Goal: Navigation & Orientation: Find specific page/section

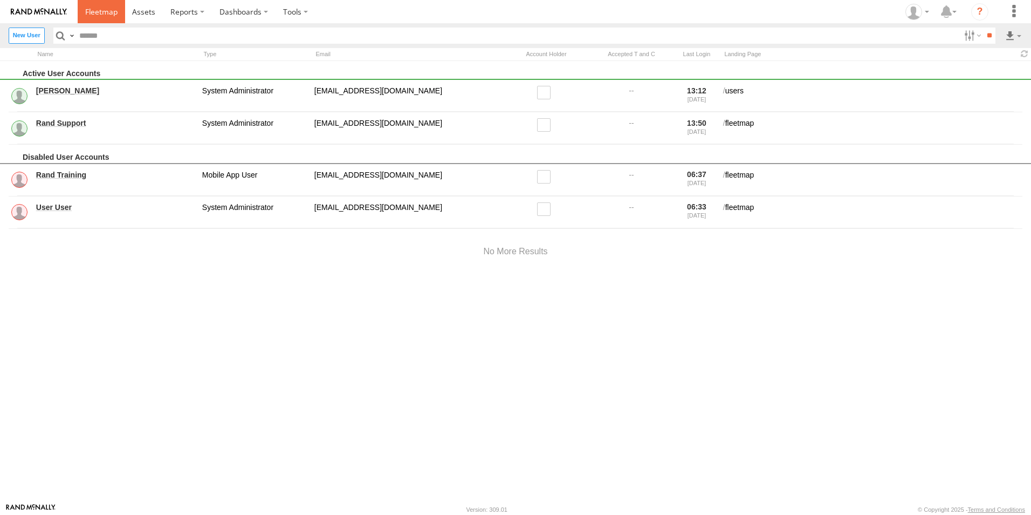
click at [114, 9] on span at bounding box center [101, 11] width 32 height 10
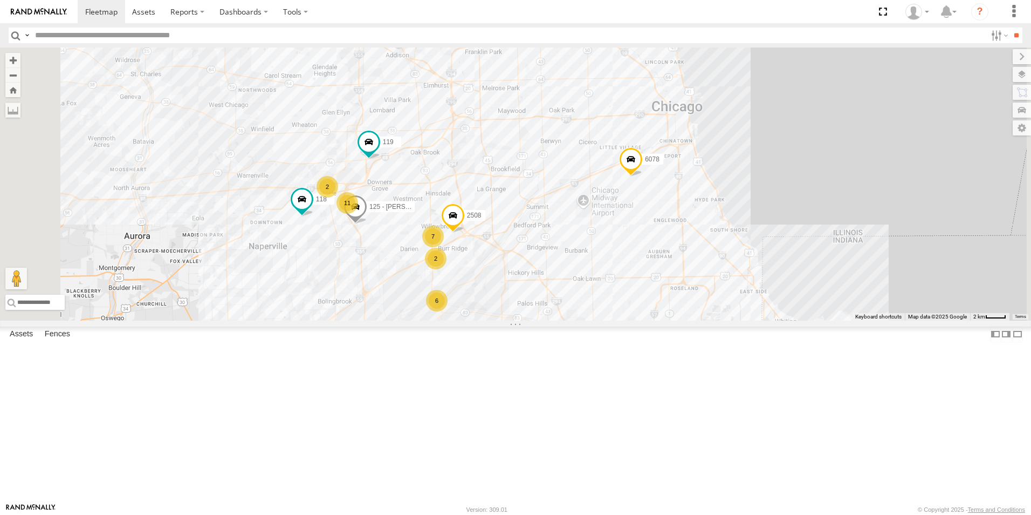
click at [0, 0] on div at bounding box center [0, 0] width 0 height 0
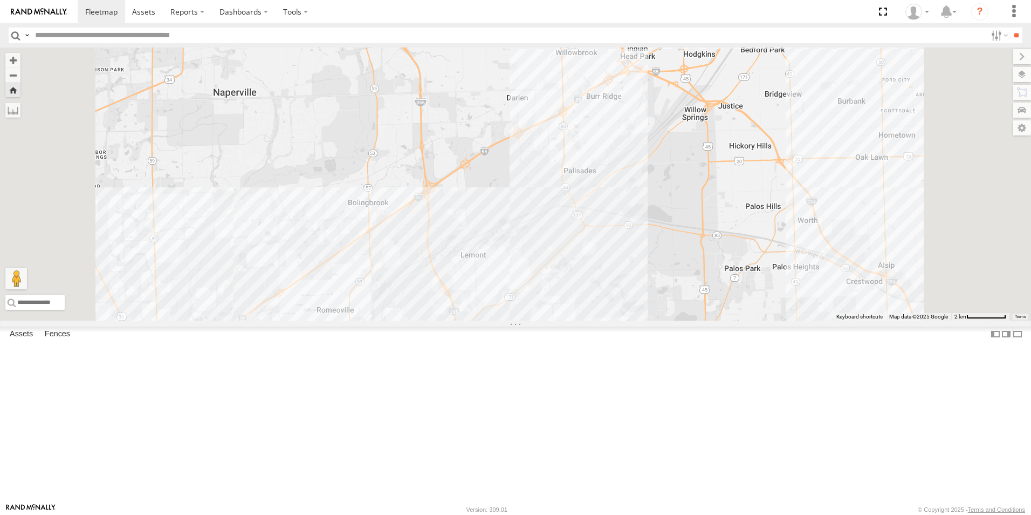
click at [0, 0] on div at bounding box center [0, 0] width 0 height 0
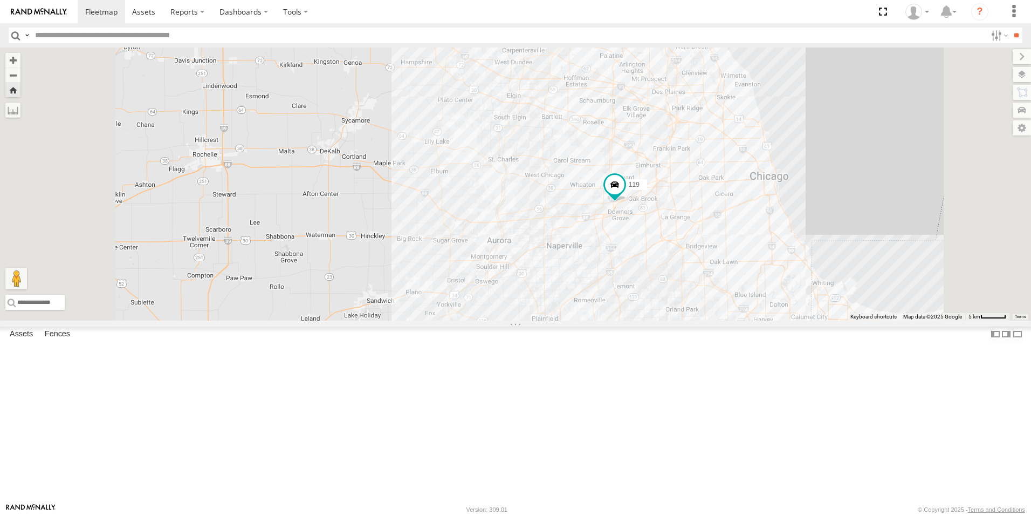
scroll to position [431, 0]
click at [0, 0] on div at bounding box center [0, 0] width 0 height 0
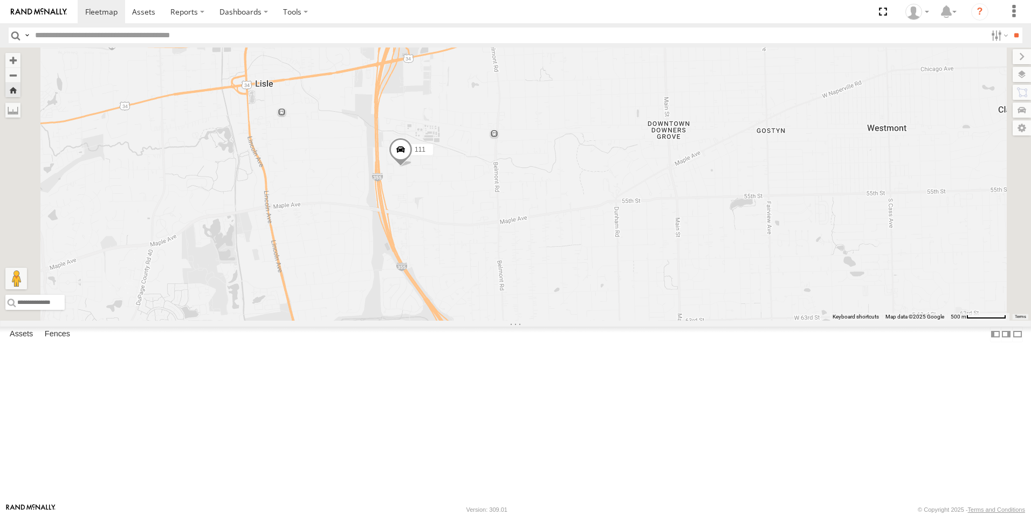
scroll to position [0, 0]
click at [0, 0] on div at bounding box center [0, 0] width 0 height 0
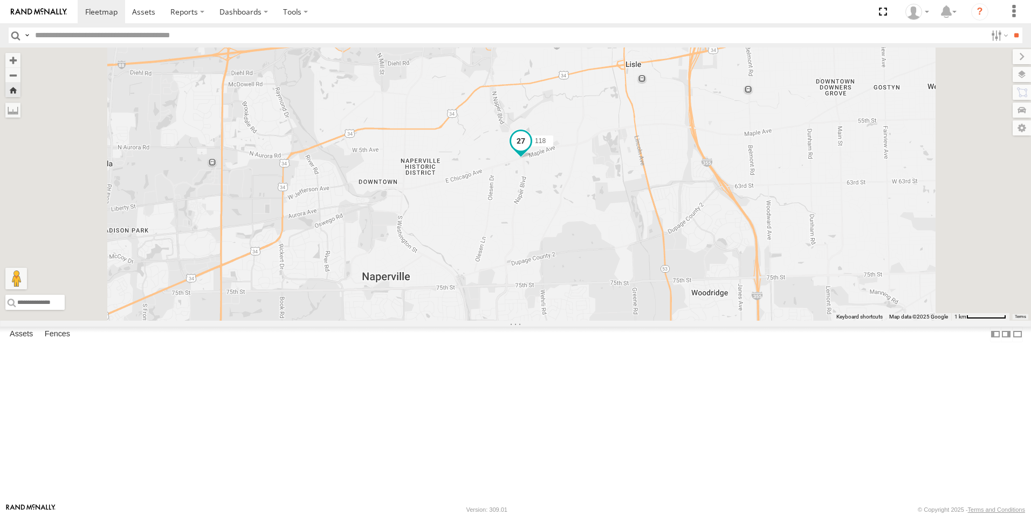
click at [531, 150] on span at bounding box center [520, 140] width 19 height 19
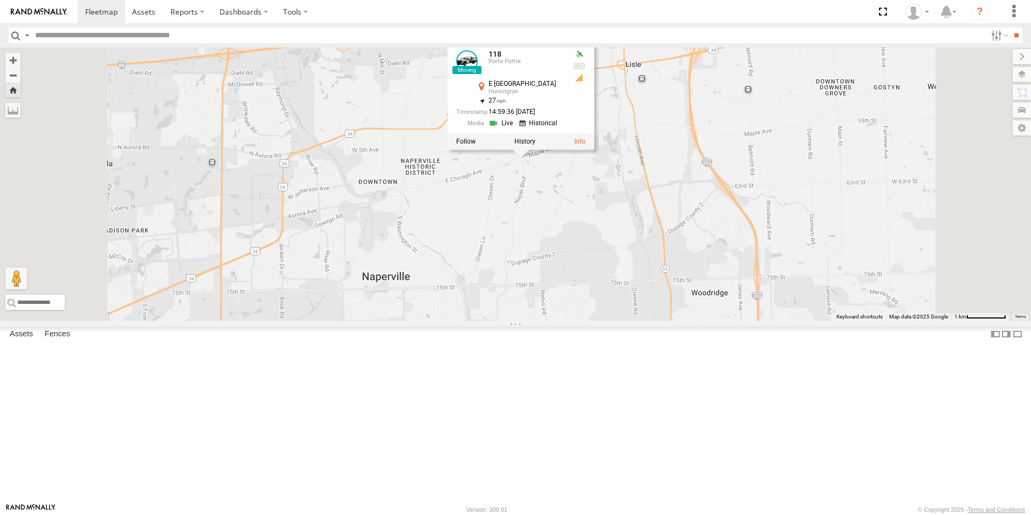
click at [594, 150] on div at bounding box center [521, 142] width 147 height 16
click at [536, 146] on label at bounding box center [525, 142] width 21 height 8
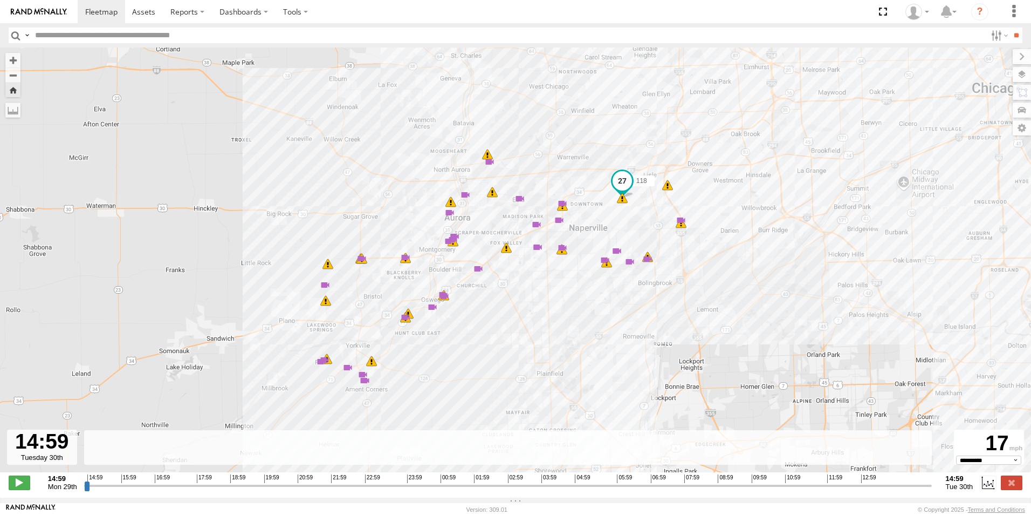
drag, startPoint x: 101, startPoint y: 493, endPoint x: 946, endPoint y: 518, distance: 844.5
type input "**********"
click at [932, 490] on input "range" at bounding box center [508, 485] width 848 height 10
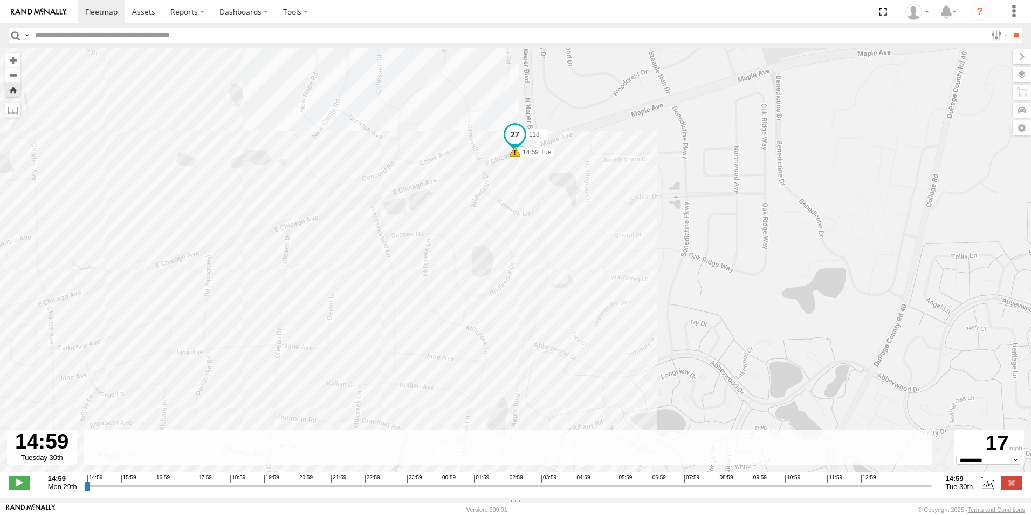
click at [61, 14] on img at bounding box center [39, 12] width 56 height 8
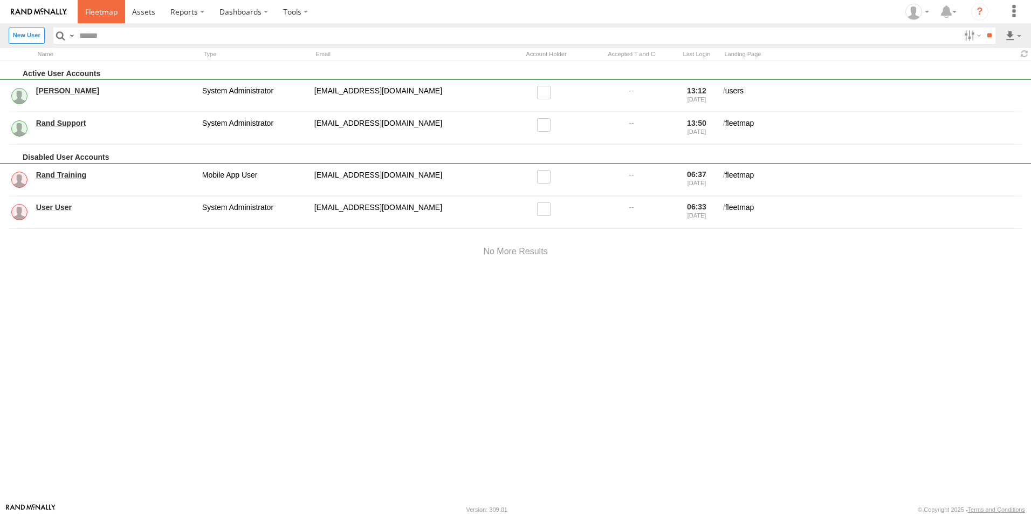
click at [104, 12] on span at bounding box center [101, 11] width 32 height 10
